Goal: Task Accomplishment & Management: Use online tool/utility

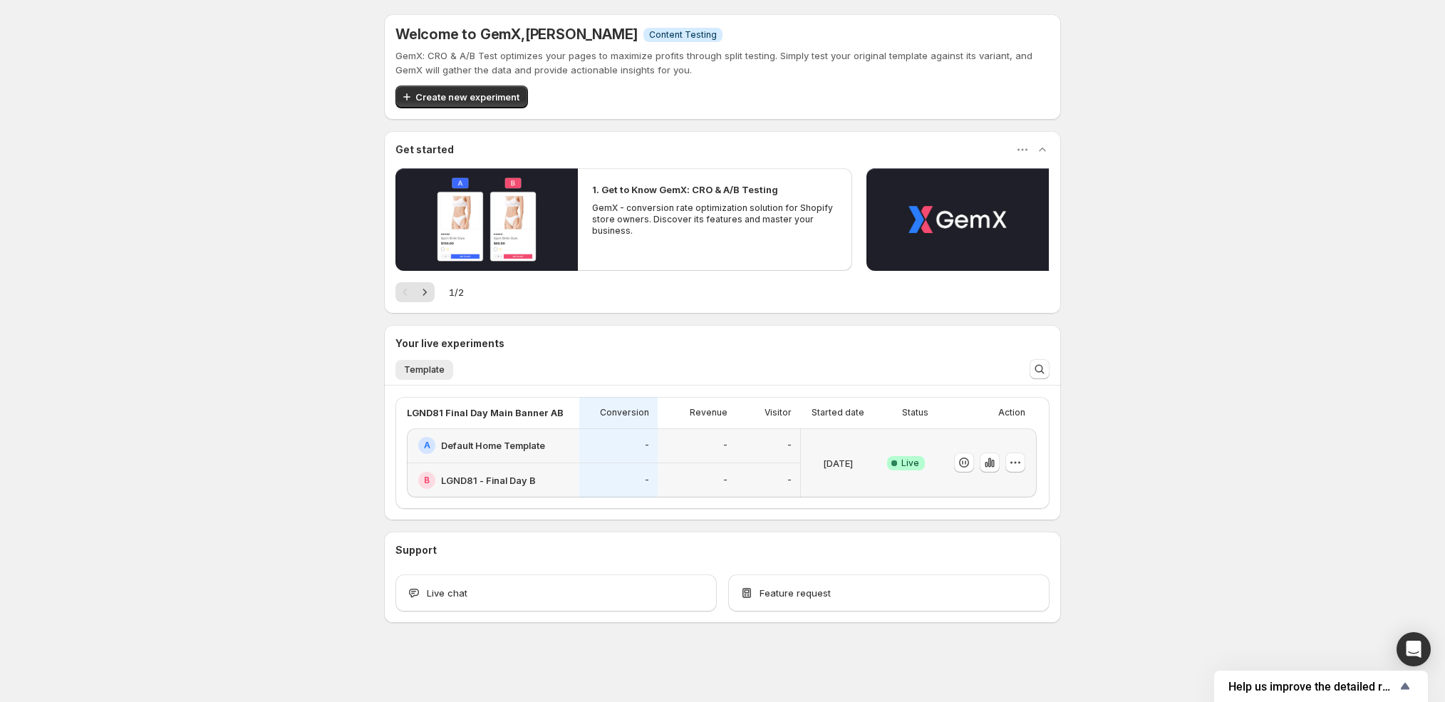
click at [702, 445] on div "-" at bounding box center [696, 445] width 61 height 17
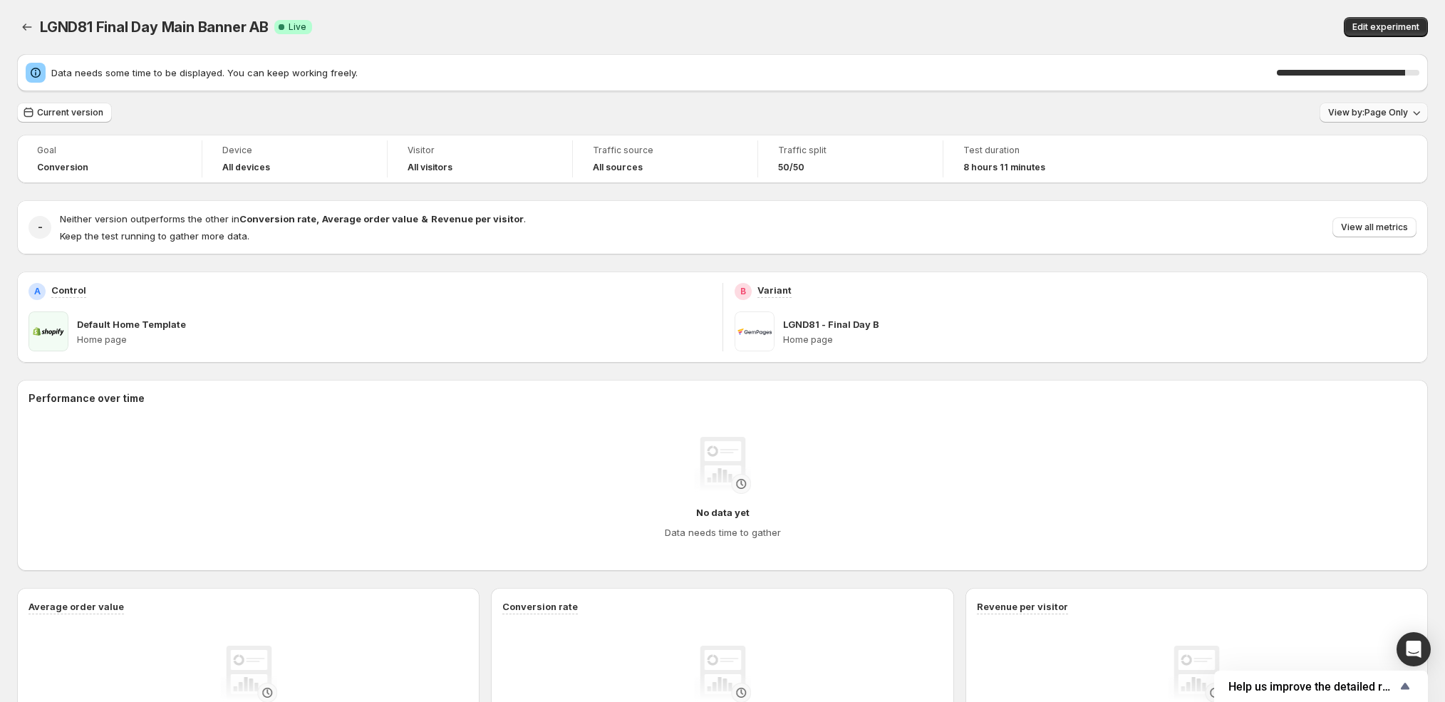
click at [1379, 114] on span "View by: Page Only" at bounding box center [1368, 112] width 80 height 11
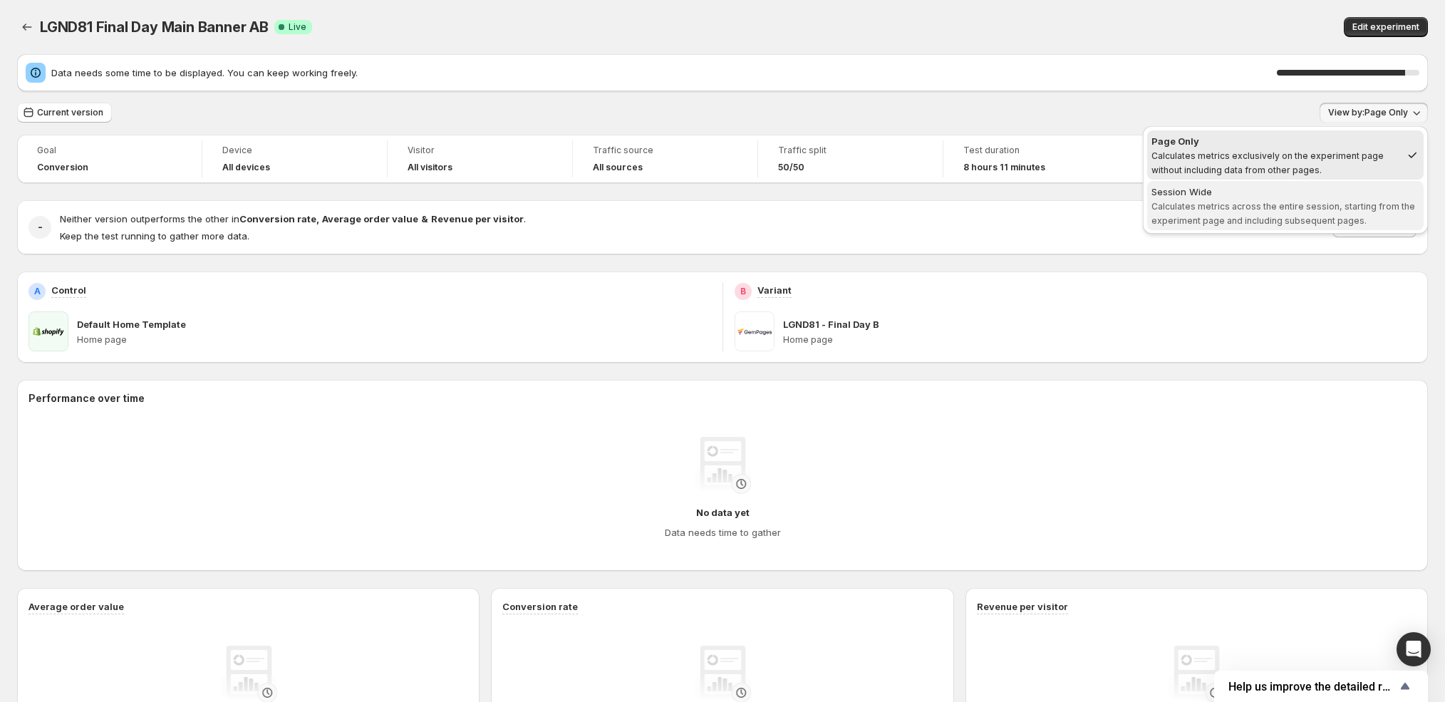
click at [1255, 214] on span "Calculates metrics across the entire session, starting from the experiment page…" at bounding box center [1283, 213] width 264 height 25
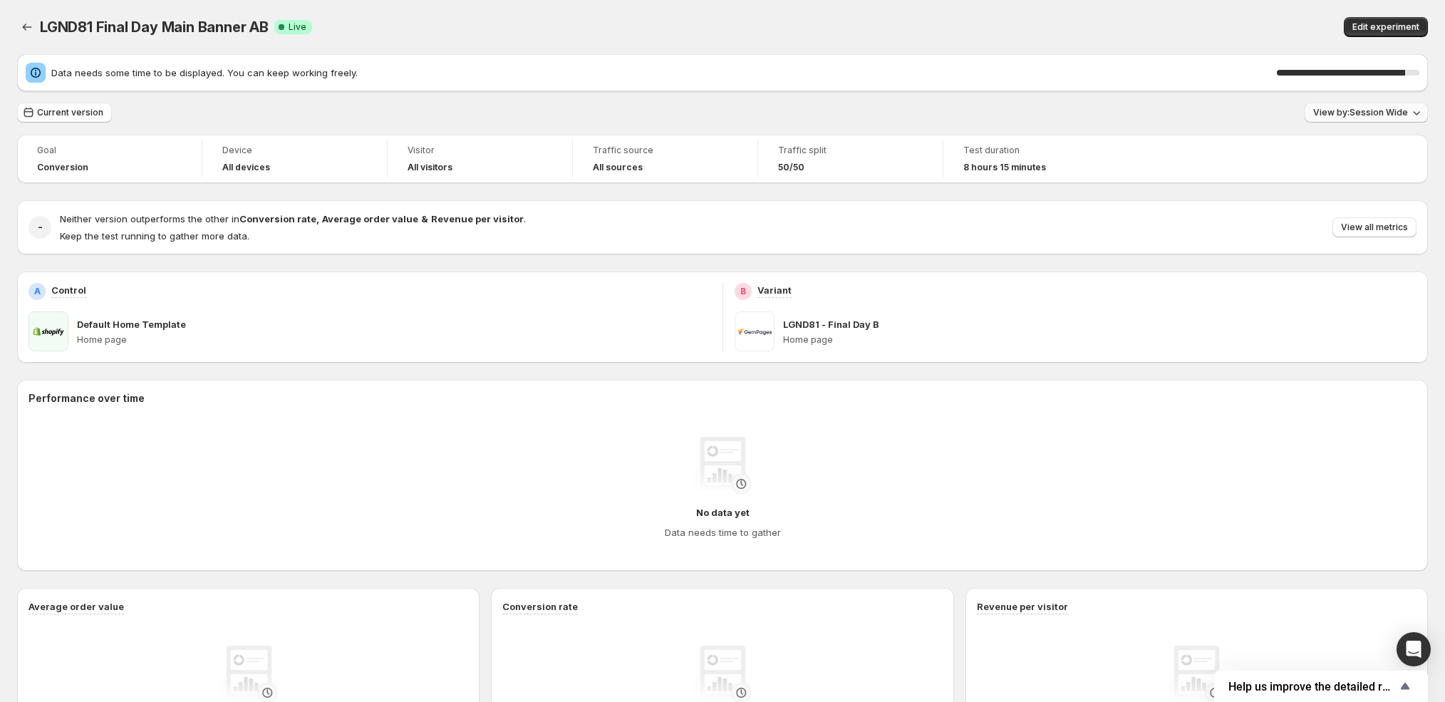
click at [1426, 110] on button "View by: Session Wide" at bounding box center [1365, 113] width 123 height 20
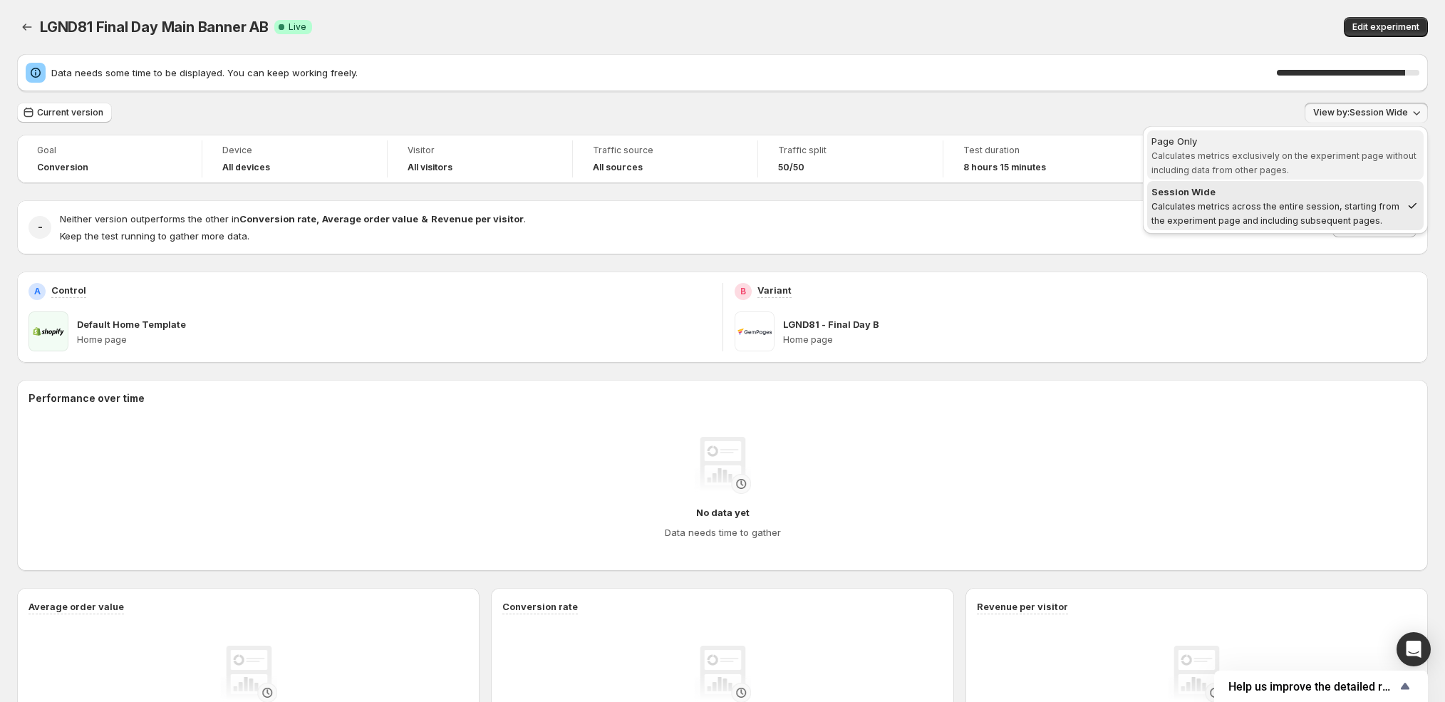
click at [1331, 175] on span "Page Only Calculates metrics exclusively on the experiment page without includi…" at bounding box center [1285, 155] width 268 height 43
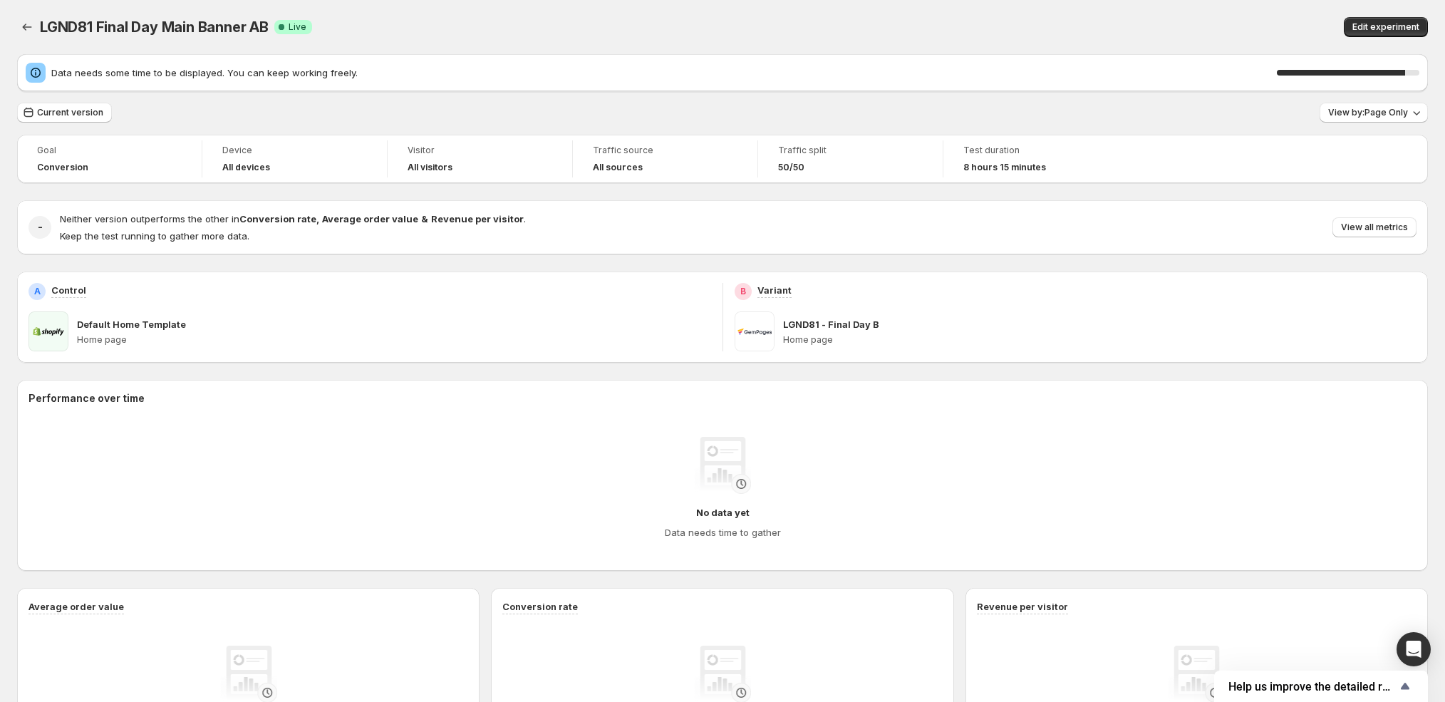
scroll to position [363, 0]
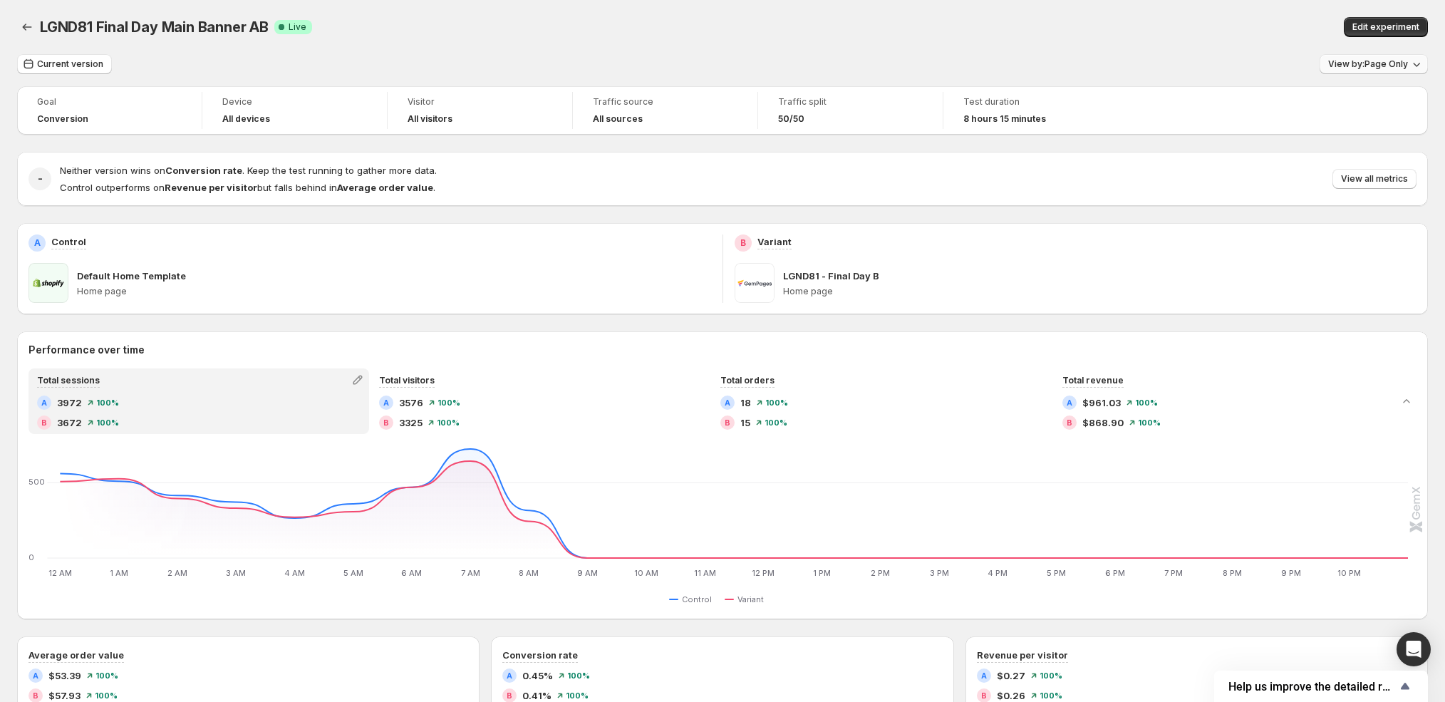
click at [1364, 64] on span "View by: Page Only" at bounding box center [1368, 63] width 80 height 11
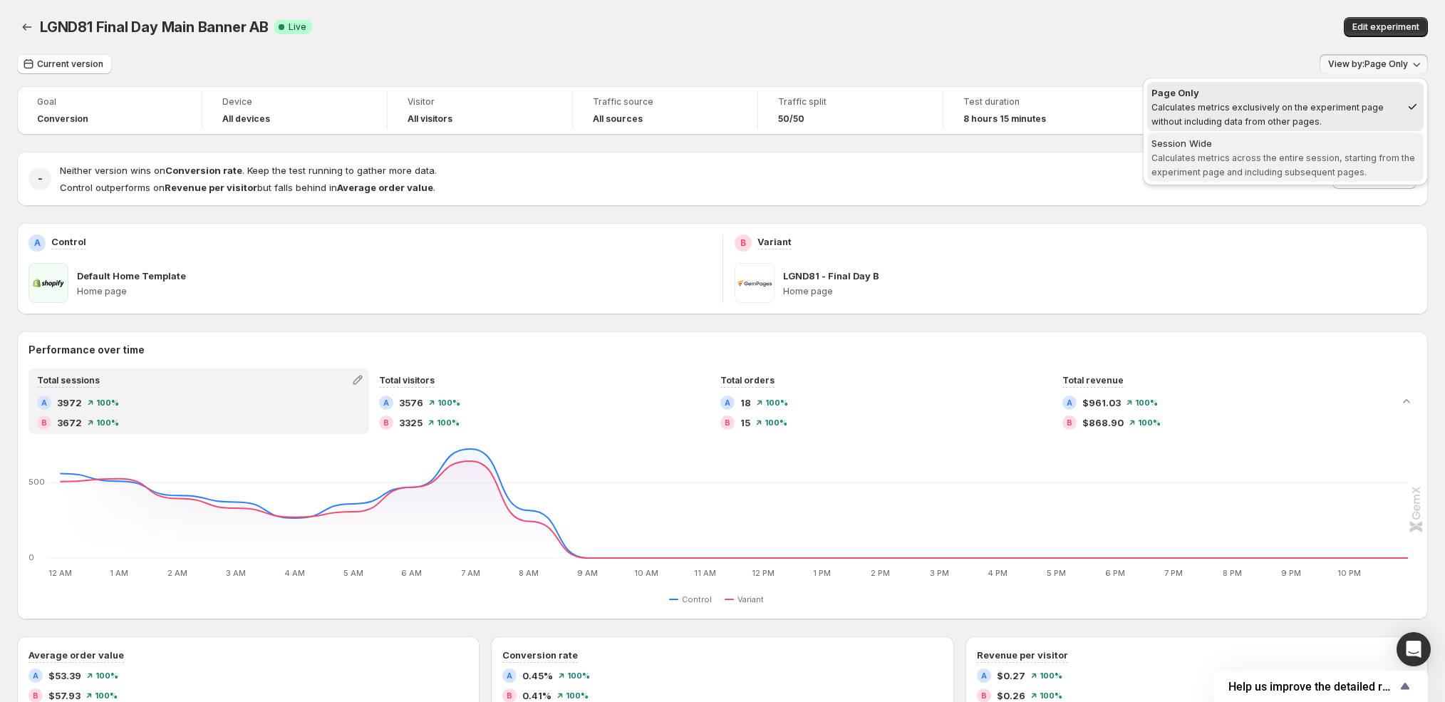
click at [1348, 138] on div "Session Wide" at bounding box center [1285, 143] width 268 height 14
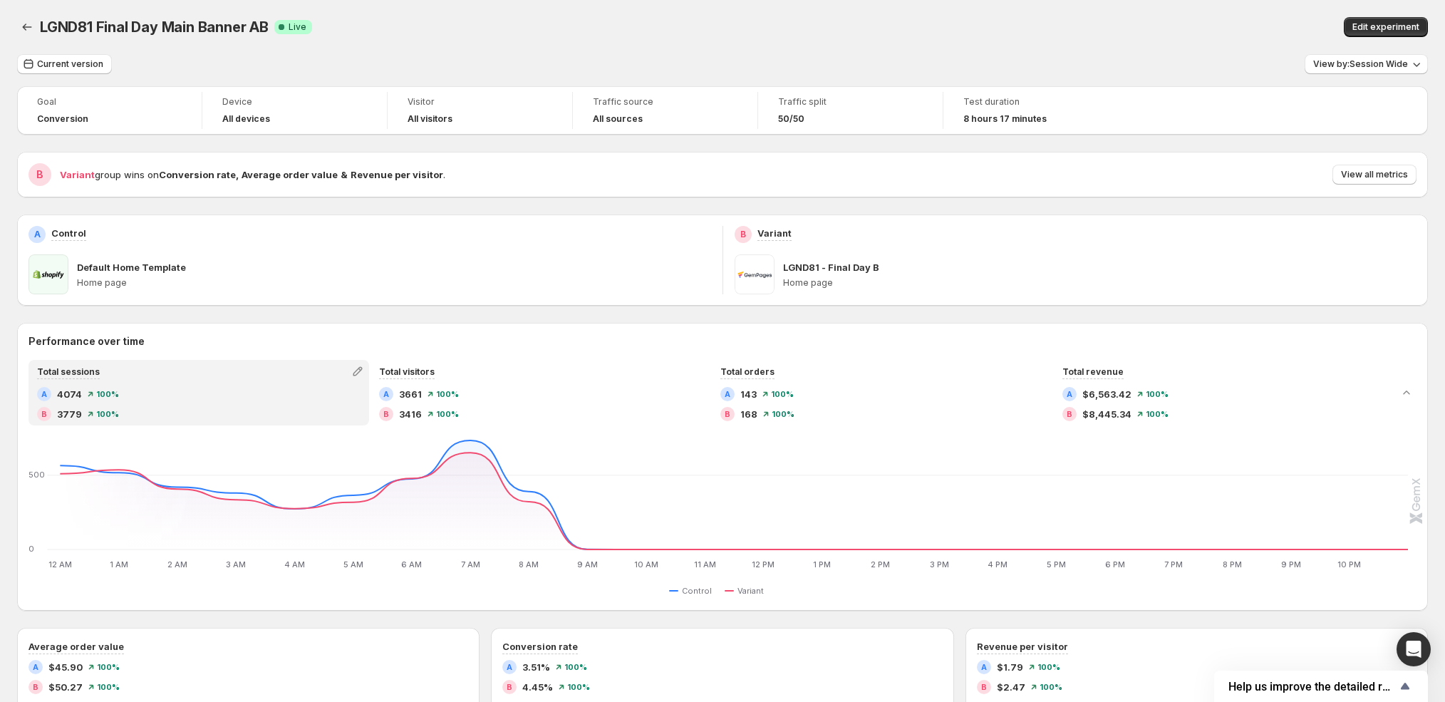
click at [1364, 74] on div "View by: Session Wide" at bounding box center [1365, 64] width 123 height 21
click at [1364, 71] on button "View by: Session Wide" at bounding box center [1365, 64] width 123 height 20
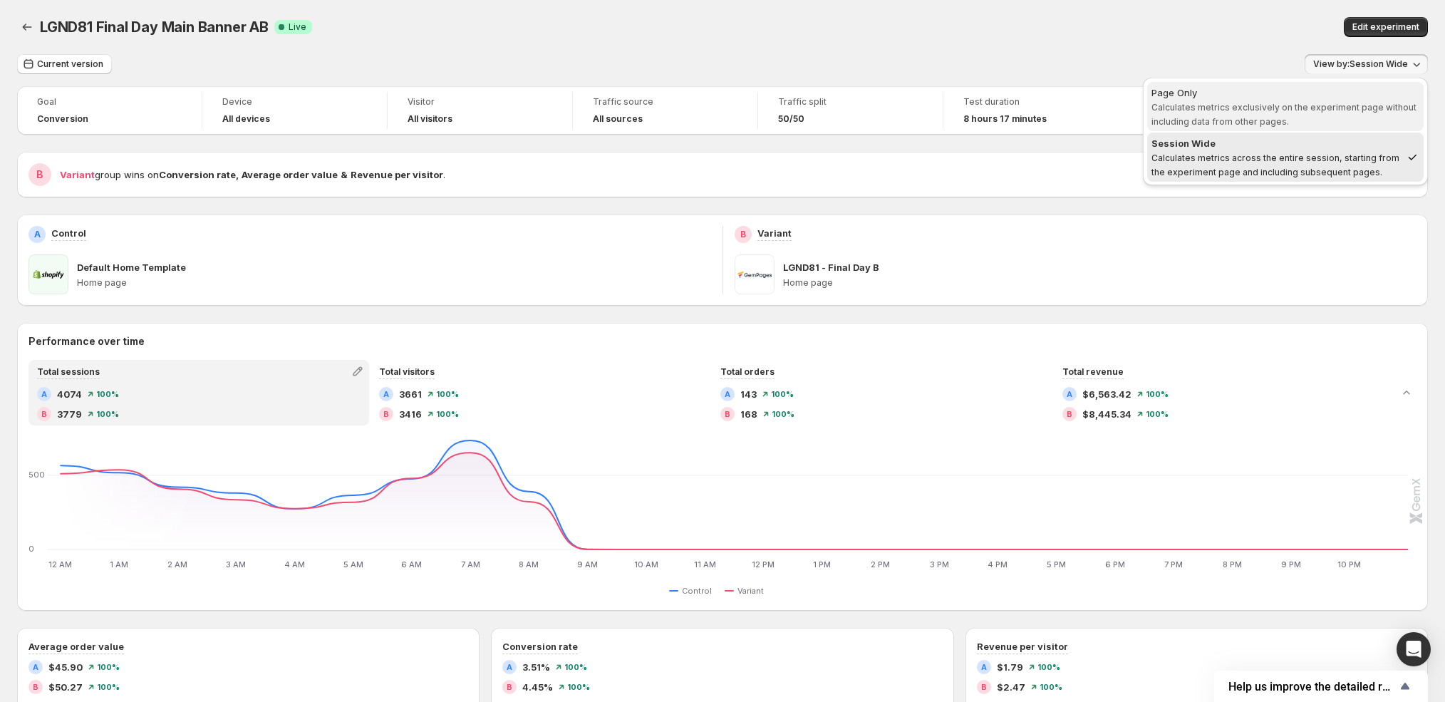
click at [1327, 98] on div "Page Only" at bounding box center [1285, 92] width 268 height 14
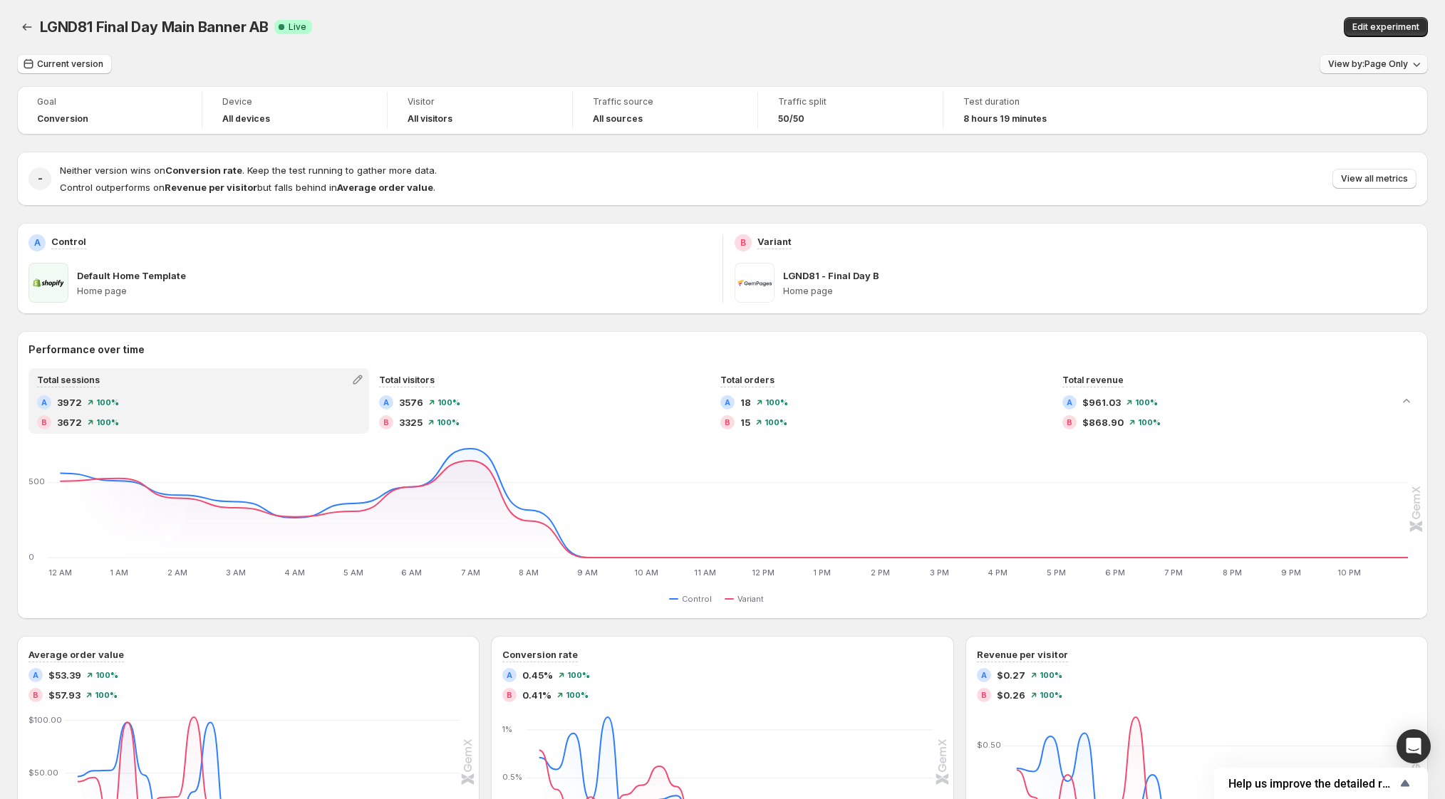
click at [1375, 70] on button "View by: Page Only" at bounding box center [1373, 64] width 108 height 20
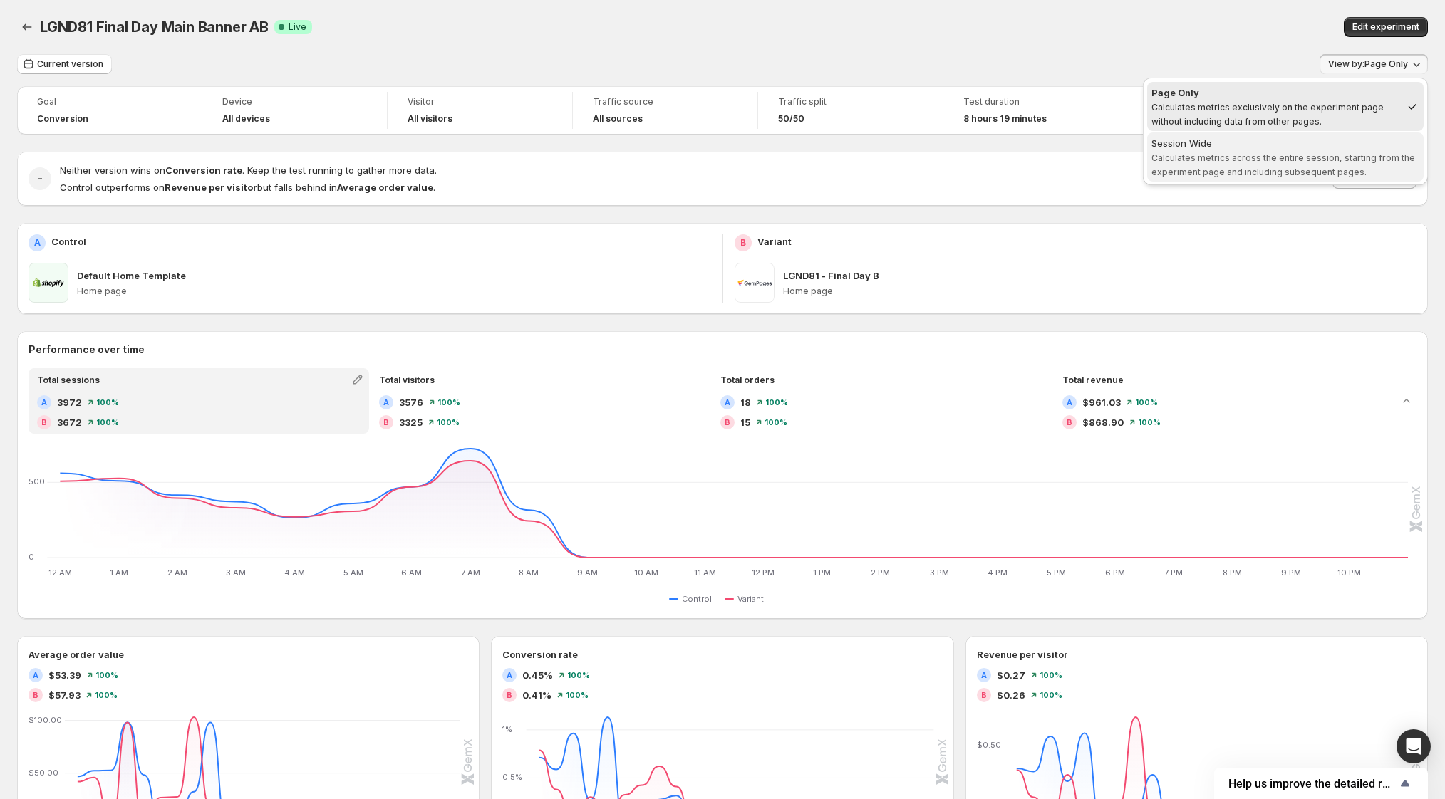
click at [1313, 150] on span "Session Wide Calculates metrics across the entire session, starting from the ex…" at bounding box center [1285, 157] width 268 height 43
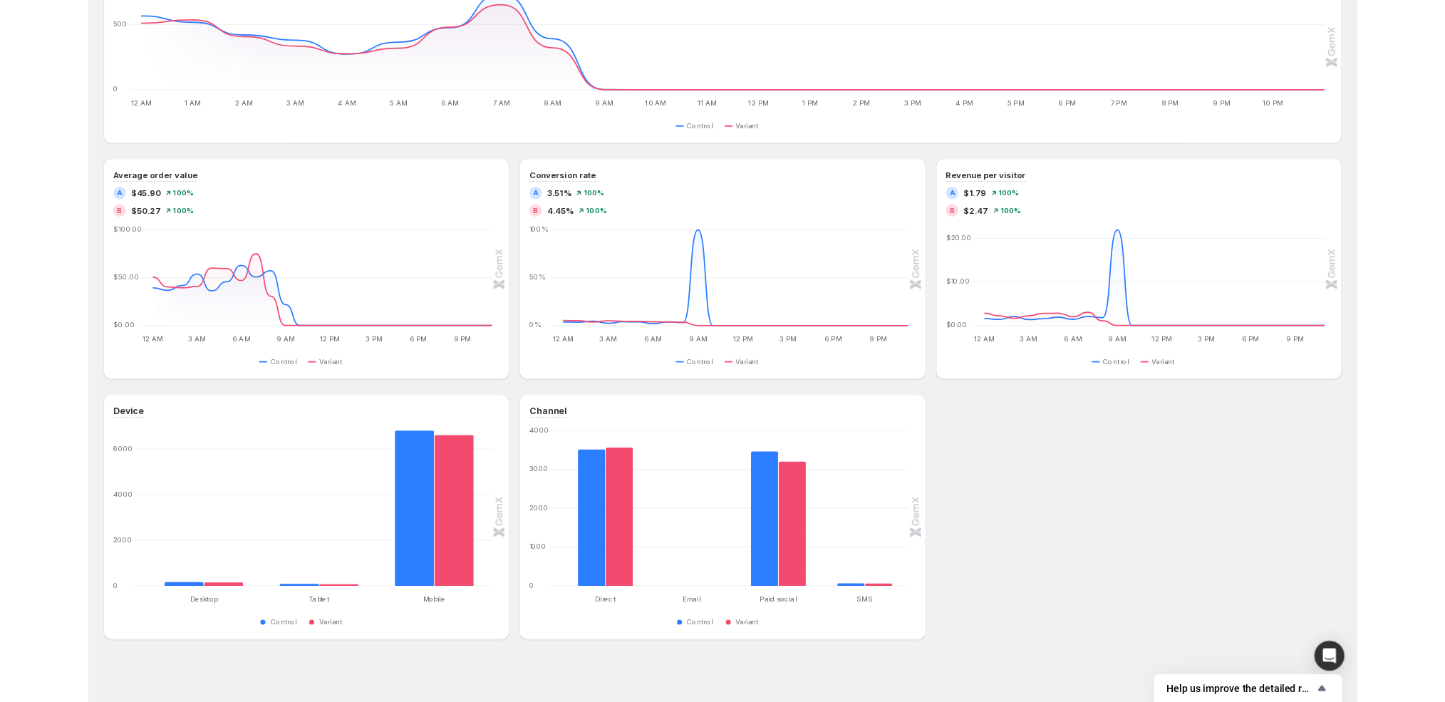
scroll to position [453, 0]
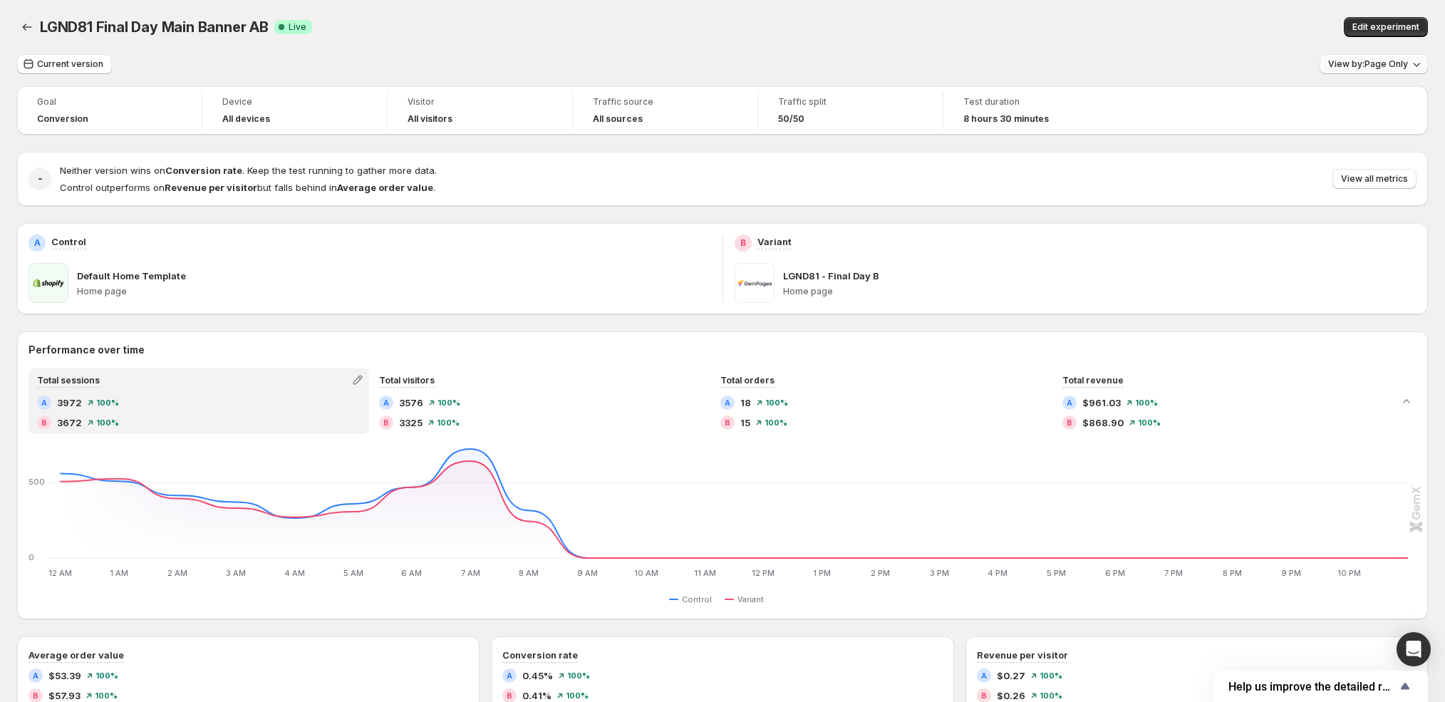
click at [1340, 58] on button "View by: Page Only" at bounding box center [1373, 64] width 108 height 20
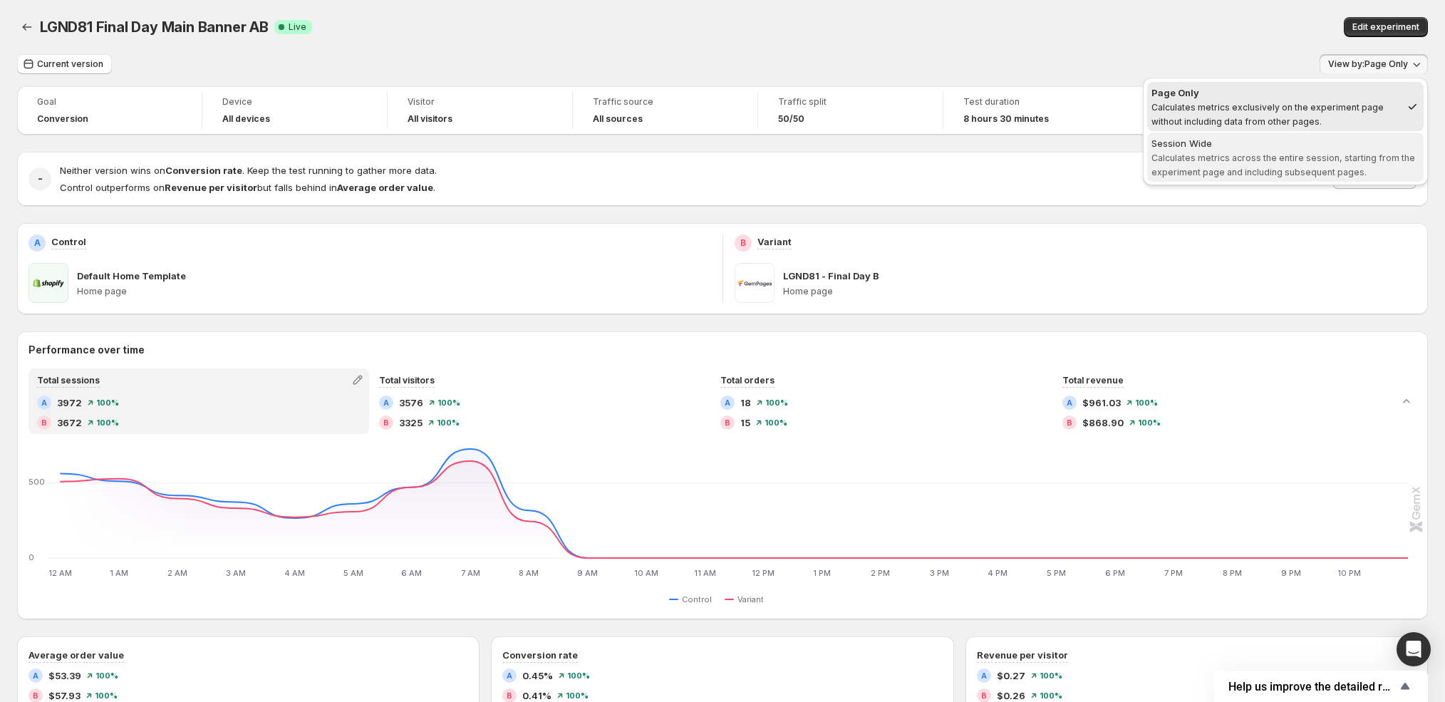
click at [1240, 151] on span "Session Wide Calculates metrics across the entire session, starting from the ex…" at bounding box center [1285, 156] width 268 height 41
